Goal: Transaction & Acquisition: Subscribe to service/newsletter

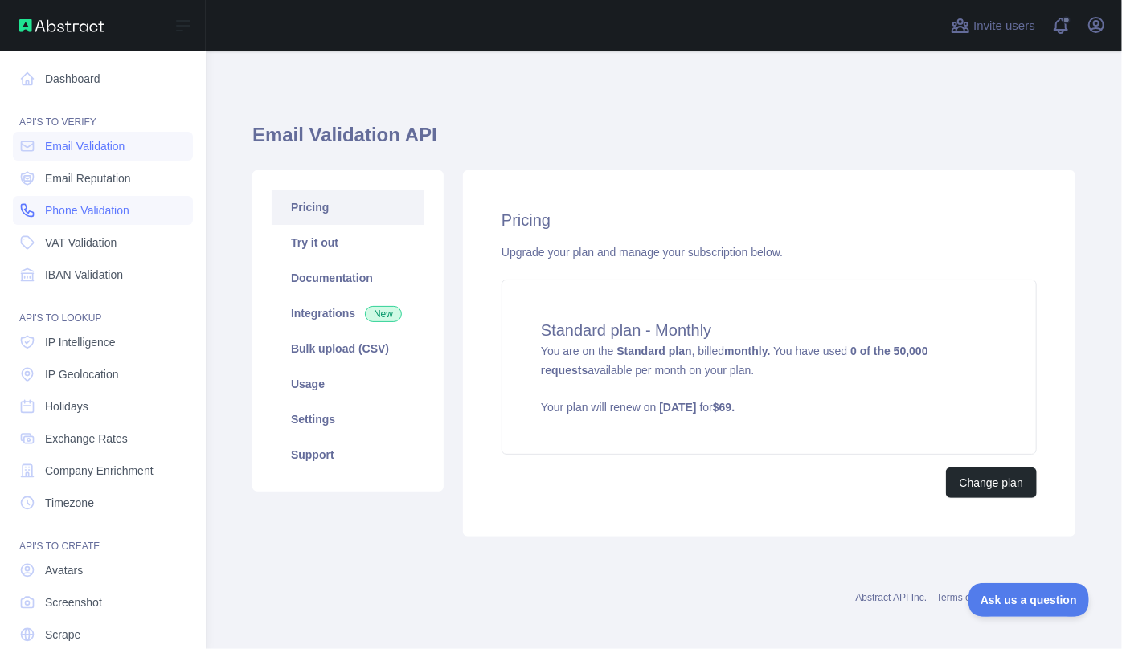
click at [59, 211] on span "Phone Validation" at bounding box center [87, 211] width 84 height 16
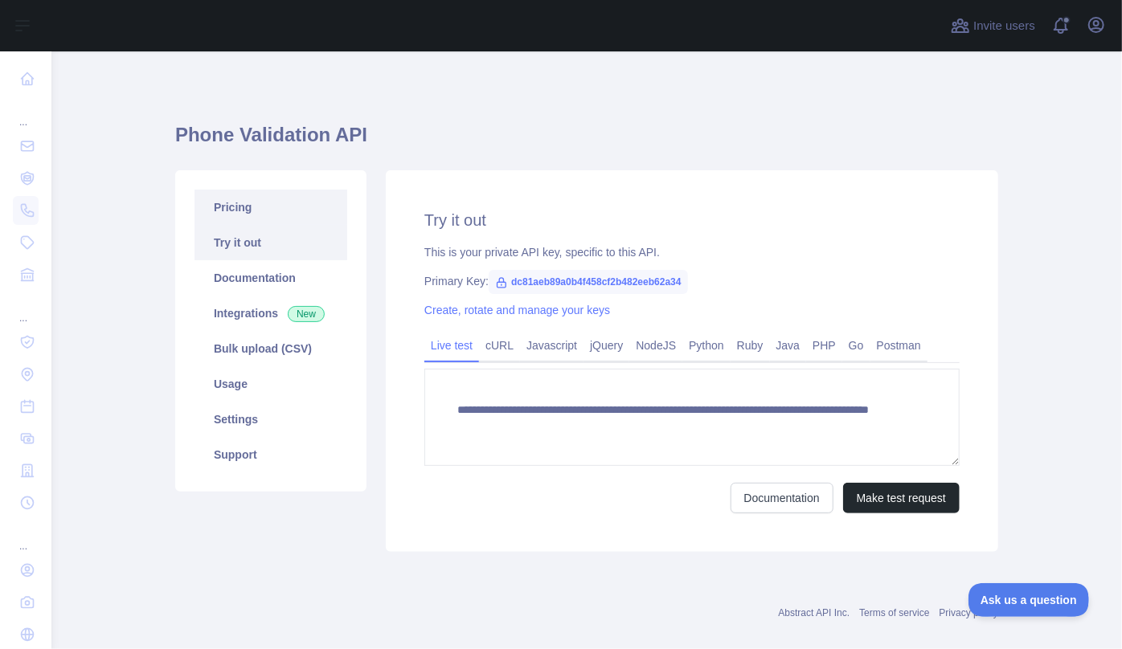
click at [247, 210] on link "Pricing" at bounding box center [271, 207] width 153 height 35
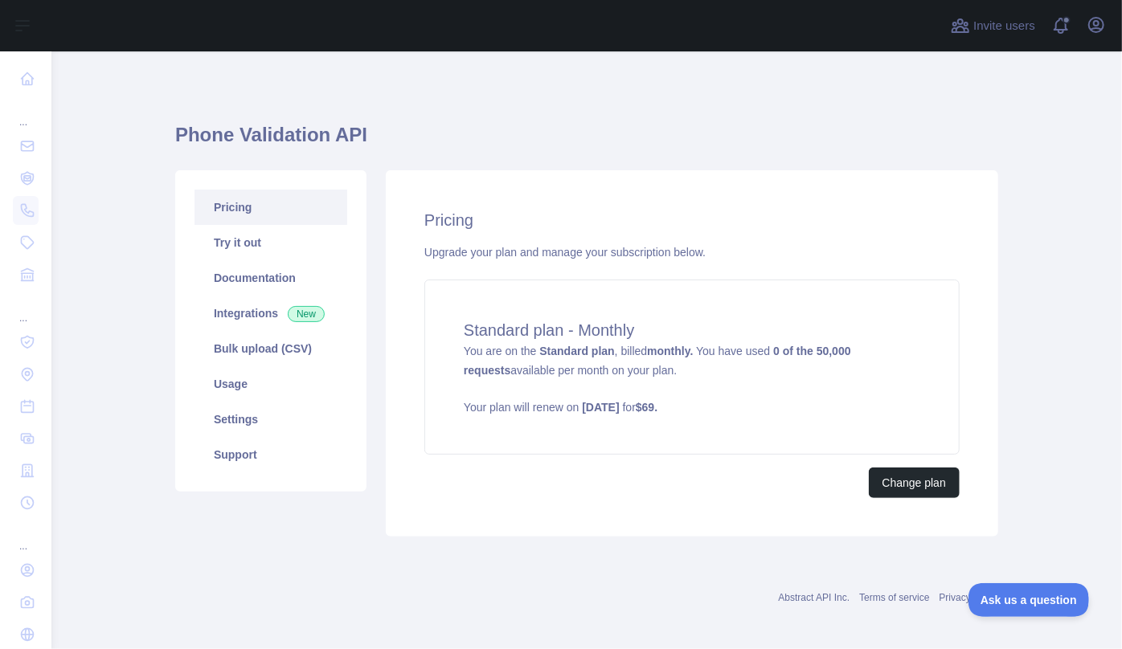
click at [912, 498] on div "Pricing Upgrade your plan and manage your subscription below. Standard plan - M…" at bounding box center [692, 353] width 613 height 367
click at [912, 487] on button "Change plan" at bounding box center [914, 483] width 91 height 31
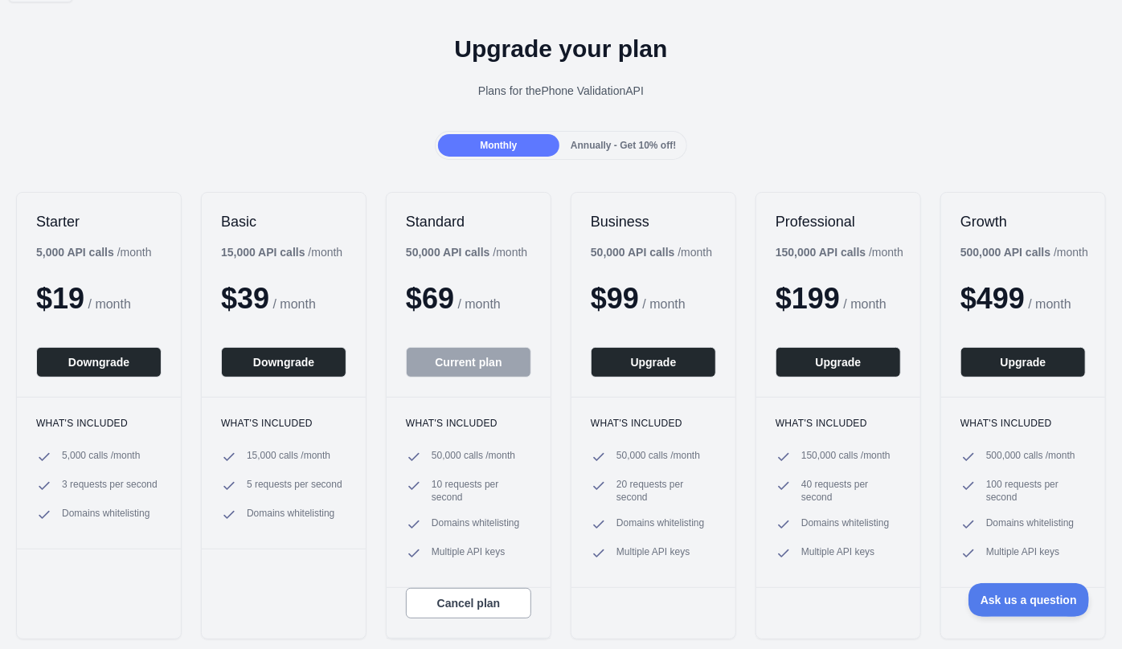
scroll to position [72, 0]
